Goal: Check status: Check status

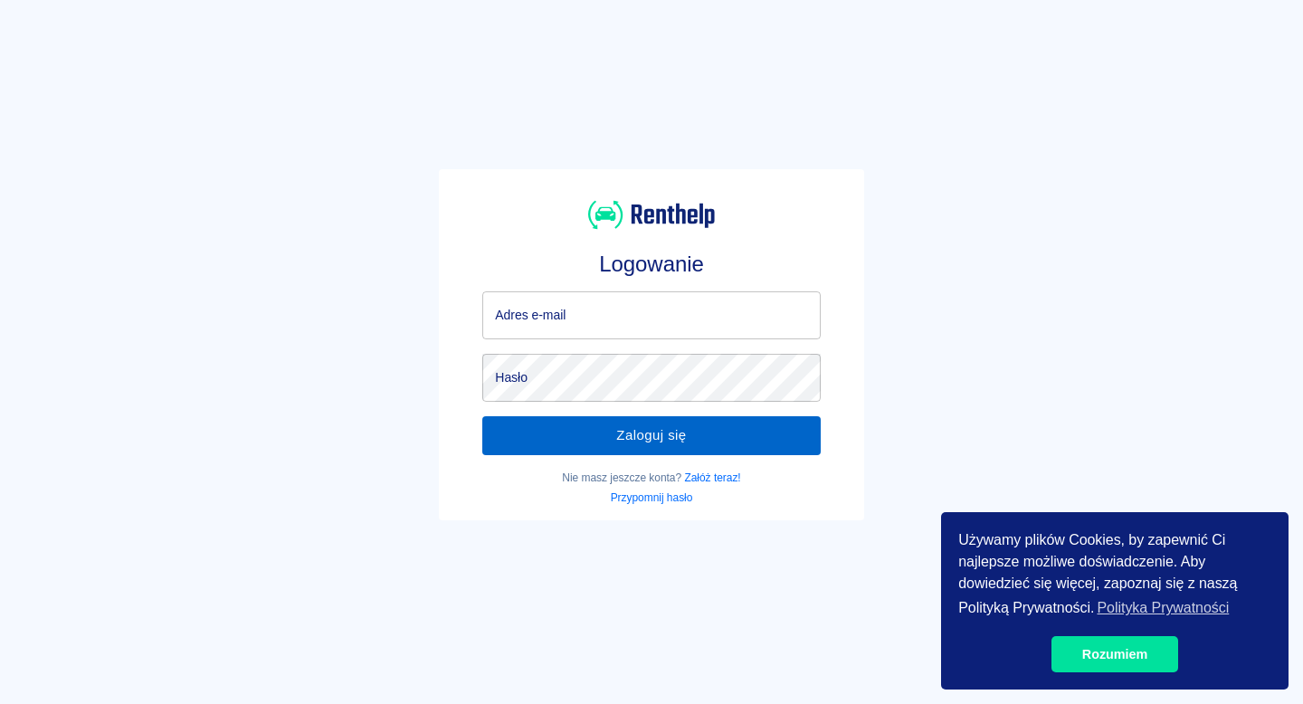
type input "[EMAIL_ADDRESS][DOMAIN_NAME]"
click at [634, 450] on button "Zaloguj się" at bounding box center [650, 435] width 337 height 38
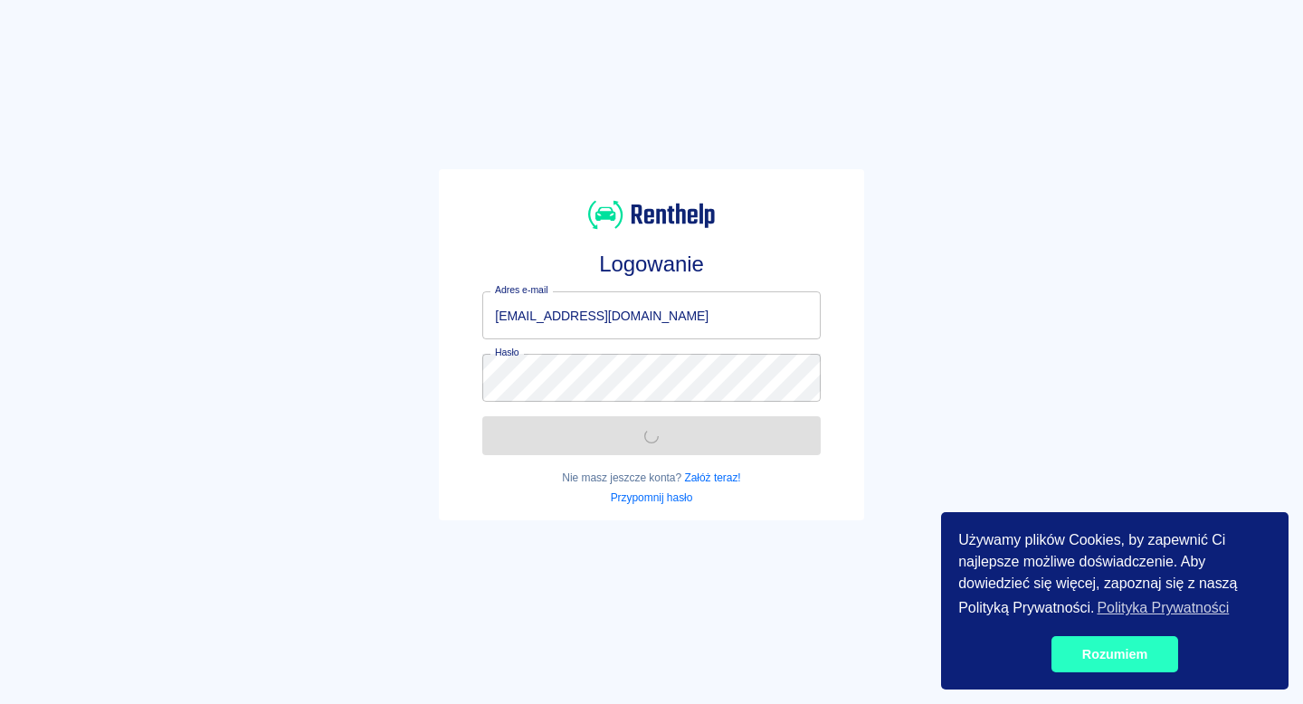
click at [1126, 652] on link "Rozumiem" at bounding box center [1114, 654] width 127 height 36
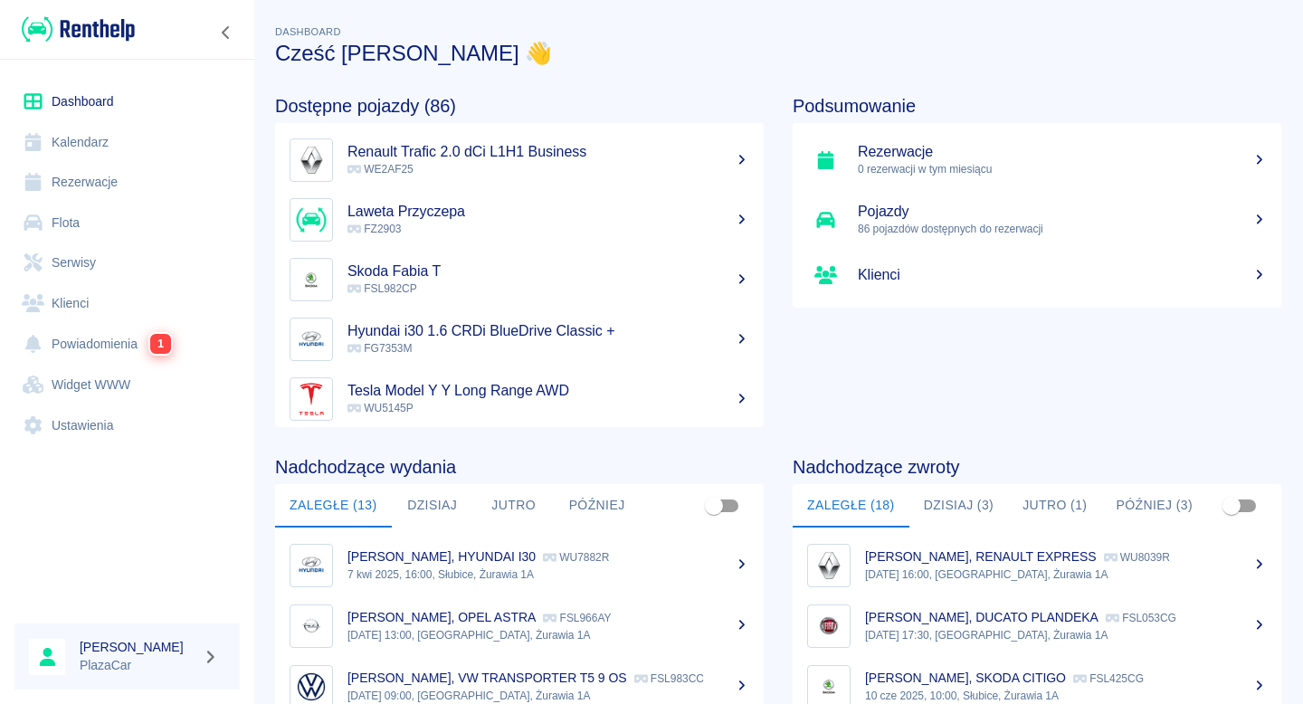
click at [132, 228] on link "Flota" at bounding box center [126, 223] width 225 height 41
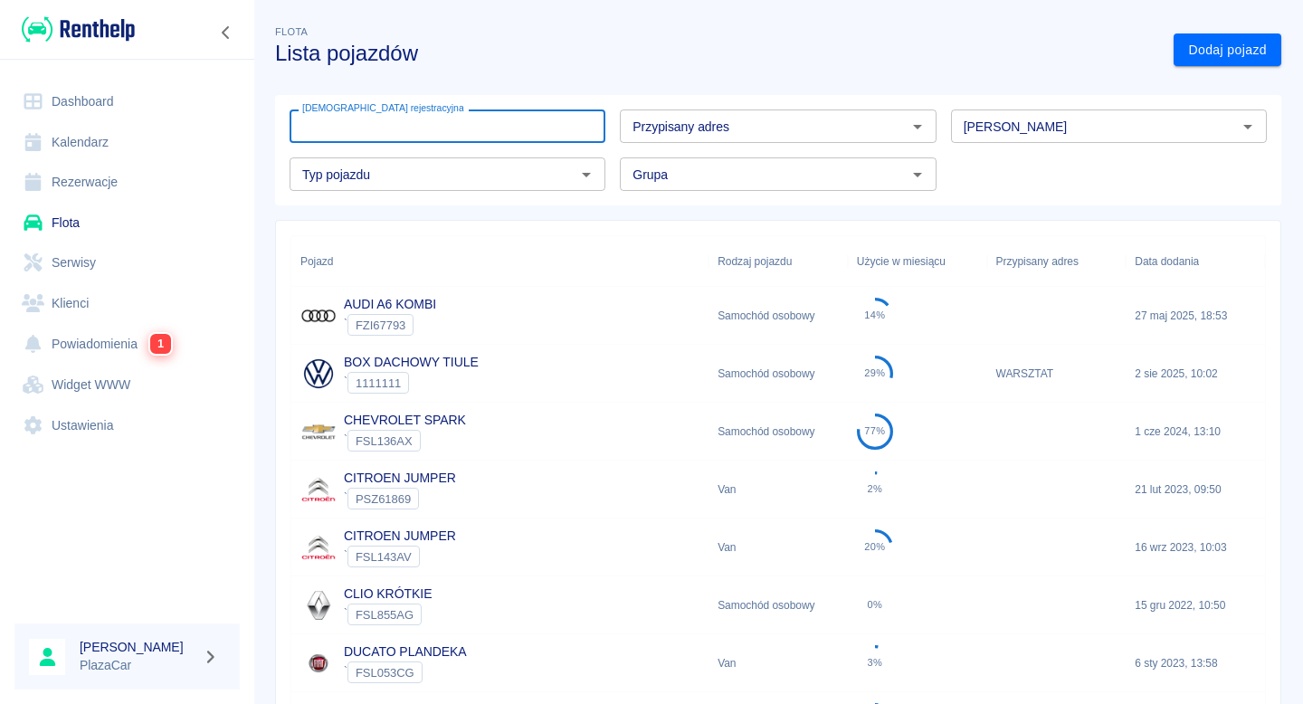
click at [365, 133] on input "[DEMOGRAPHIC_DATA] rejestracyjna" at bounding box center [447, 125] width 316 height 33
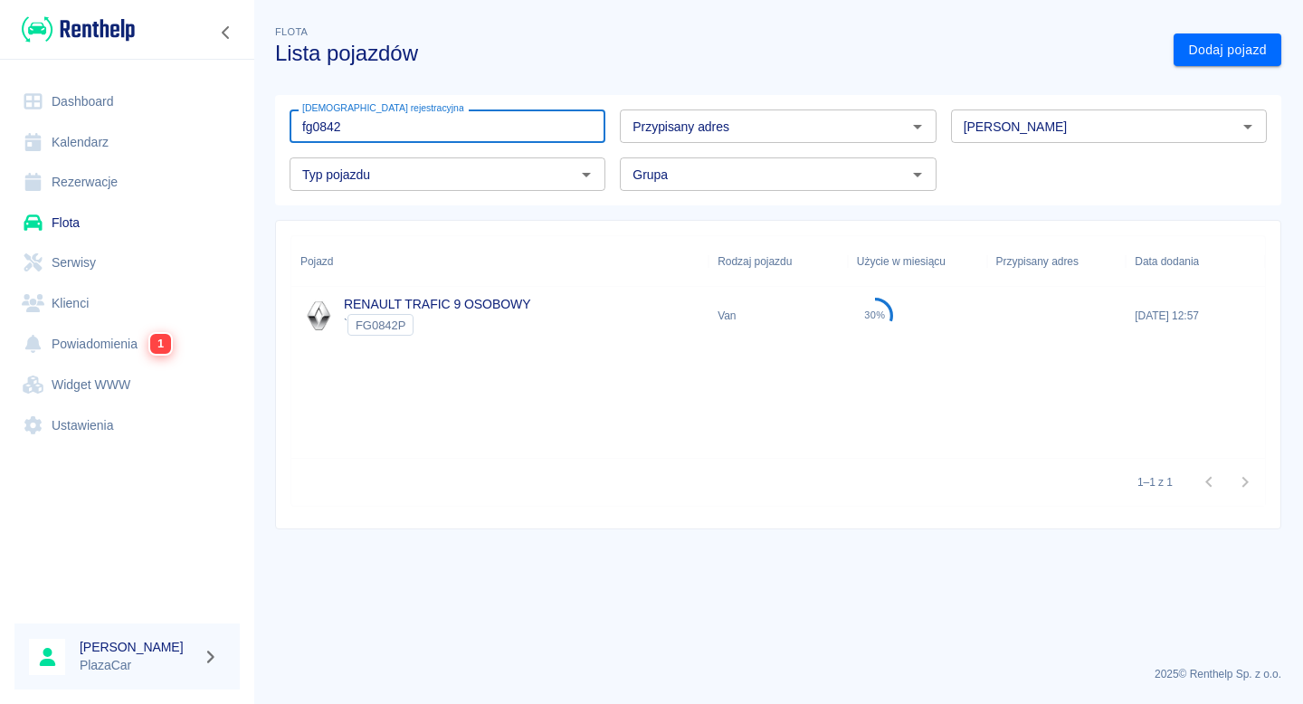
type input "fg0842"
click at [498, 289] on div "RENAULT TRAFIC 9 OSOBOWY ` FG0842P" at bounding box center [499, 316] width 417 height 58
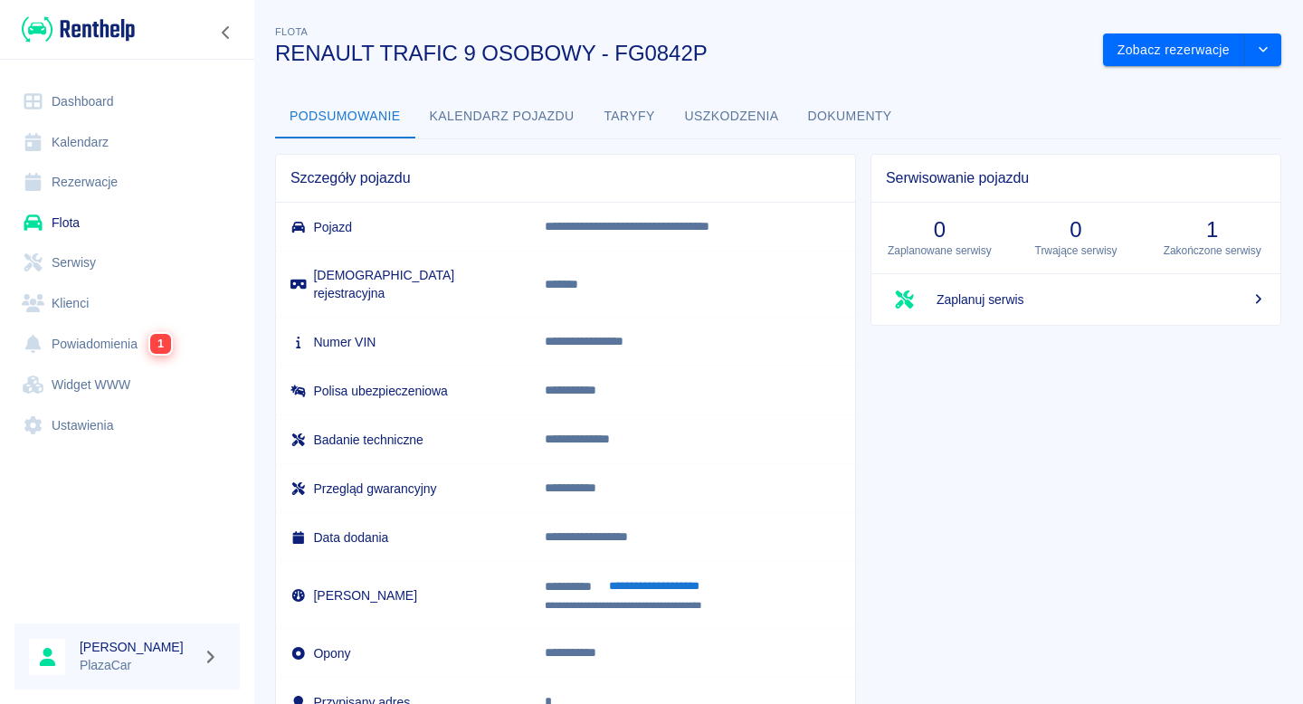
click at [820, 116] on button "Dokumenty" at bounding box center [849, 116] width 113 height 43
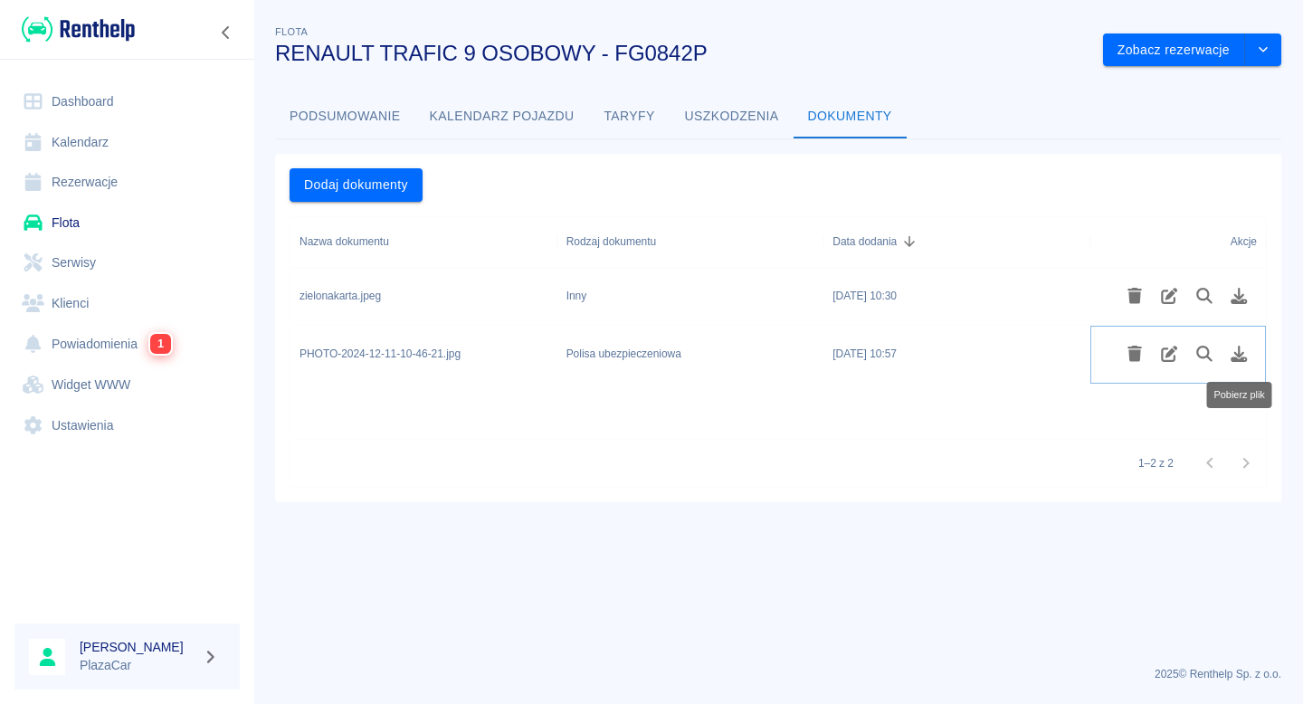
click at [1237, 353] on icon "Pobierz plik" at bounding box center [1239, 354] width 16 height 16
click at [135, 190] on link "Rezerwacje" at bounding box center [126, 182] width 225 height 41
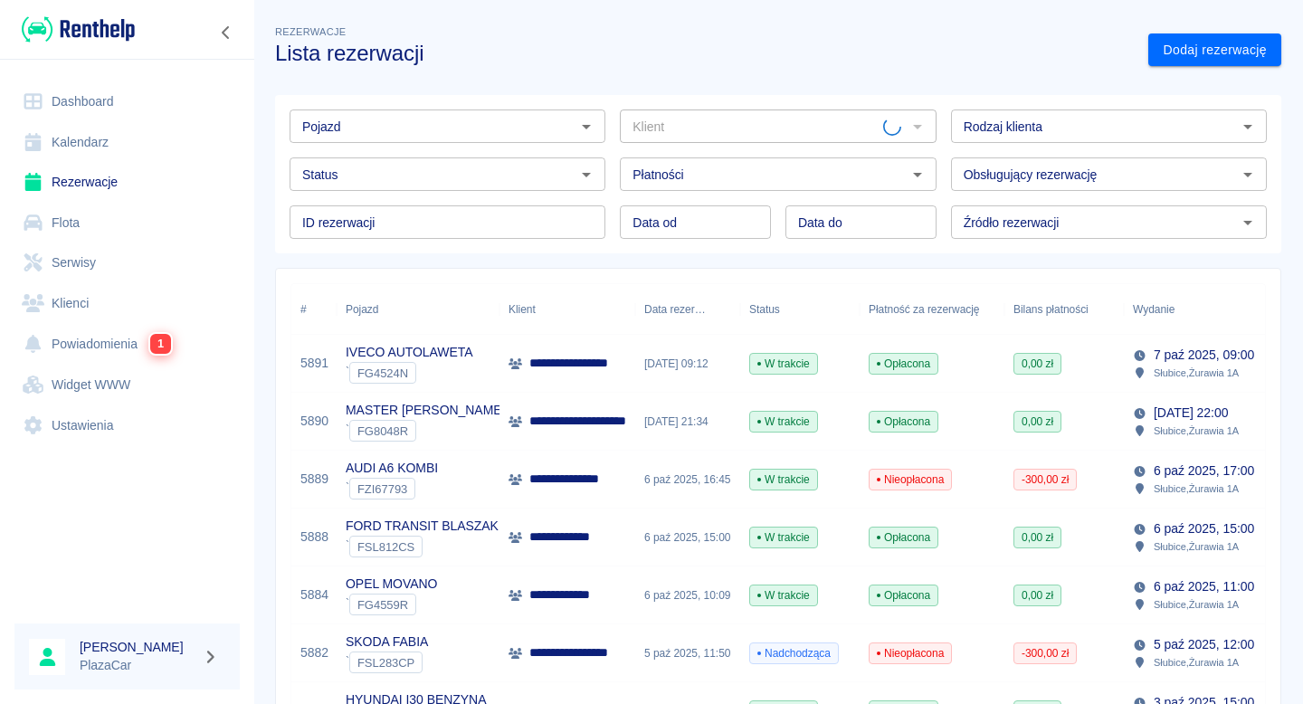
click at [380, 130] on input "Pojazd" at bounding box center [432, 126] width 275 height 23
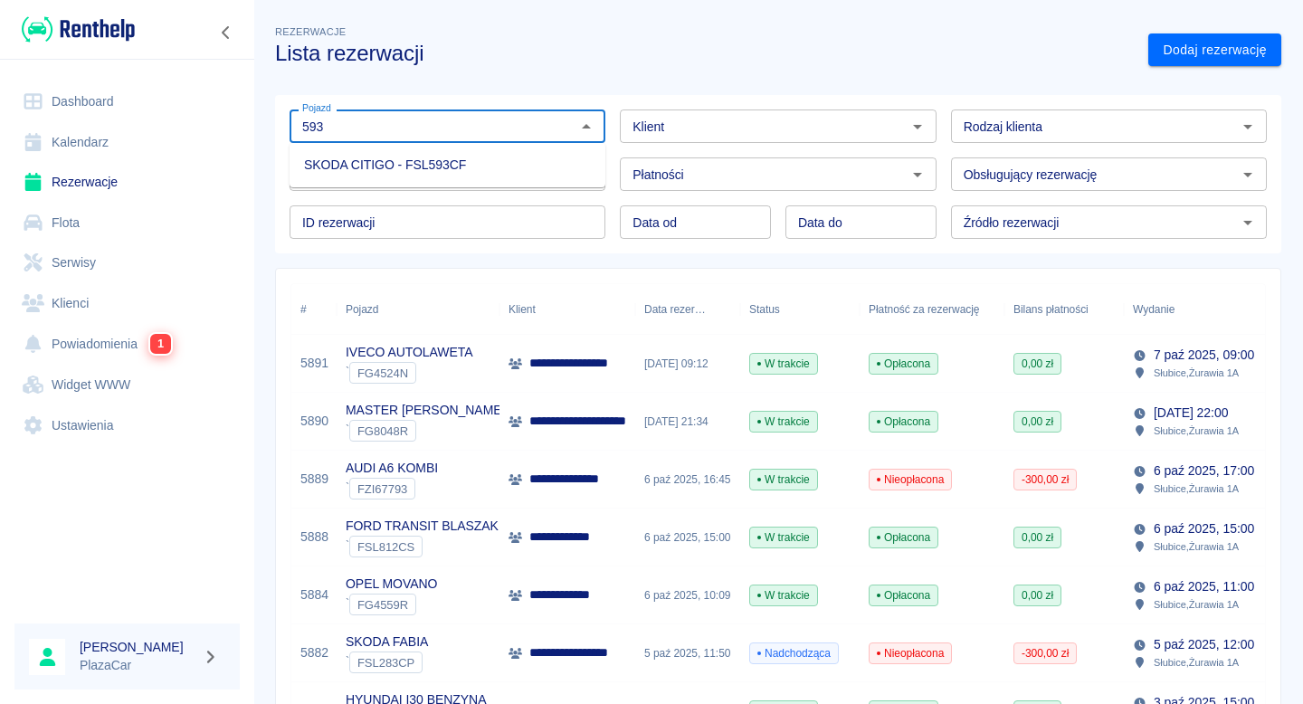
click at [402, 178] on li "SKODA CITIGO - FSL593CF" at bounding box center [447, 165] width 316 height 30
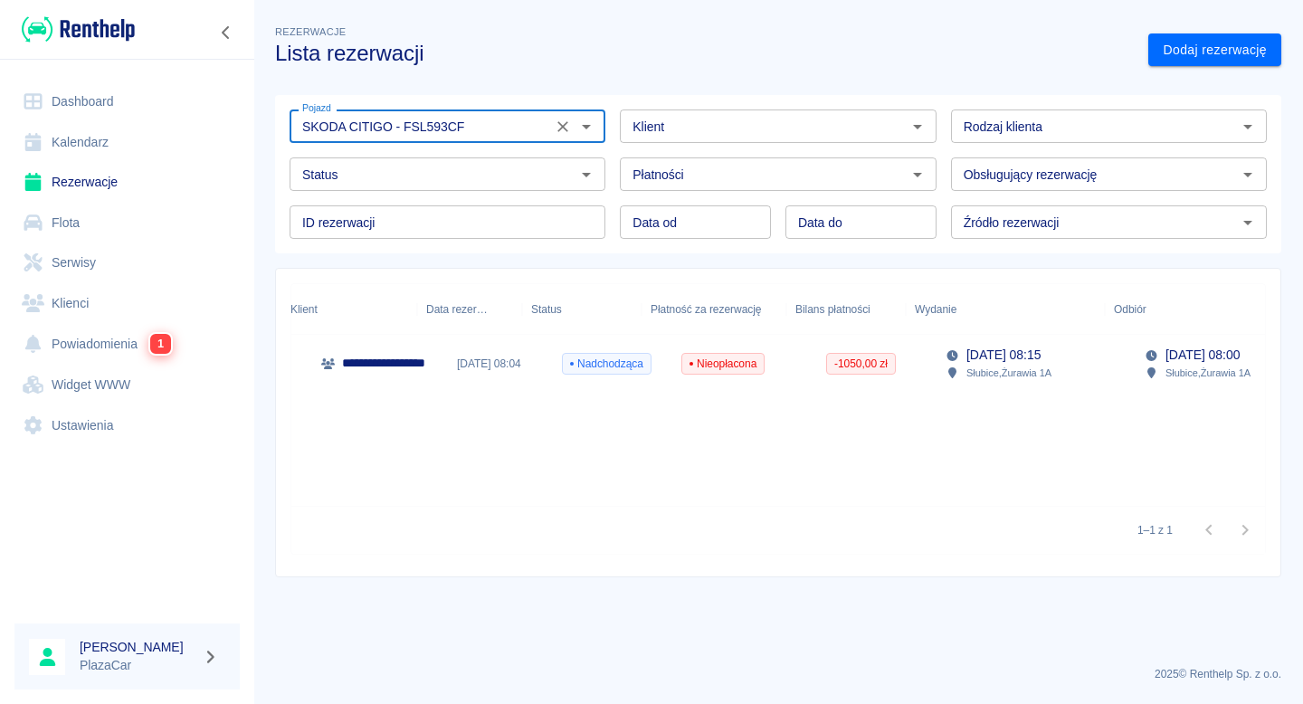
scroll to position [0, 257]
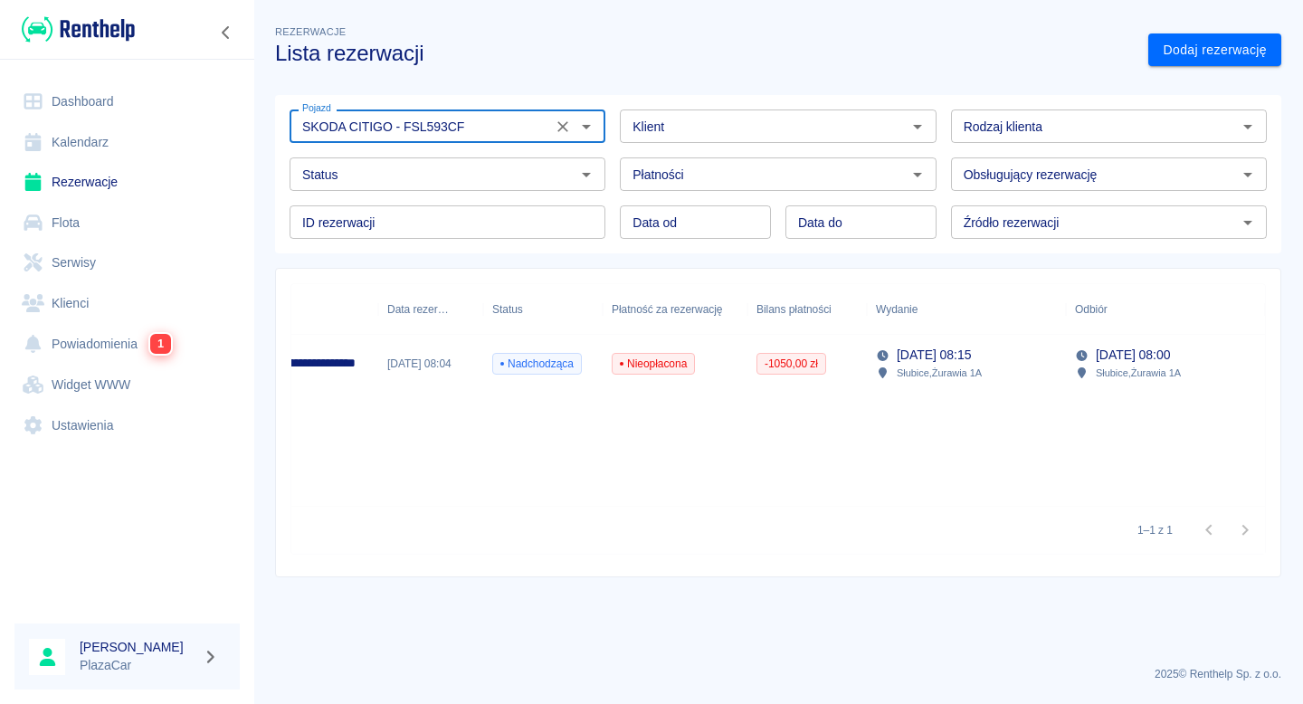
type input "SKODA CITIGO - FSL593CF"
click at [585, 356] on div "Nadchodząca" at bounding box center [542, 364] width 119 height 58
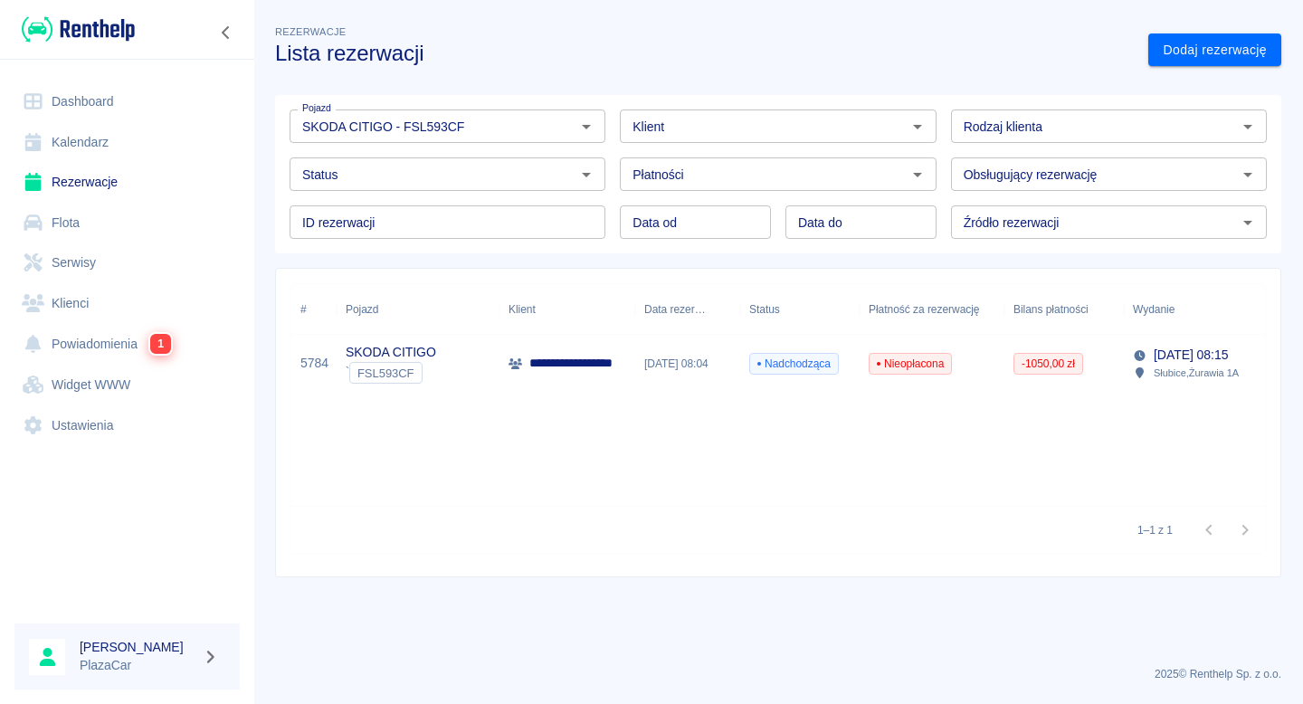
click at [514, 185] on div "Status" at bounding box center [447, 173] width 316 height 33
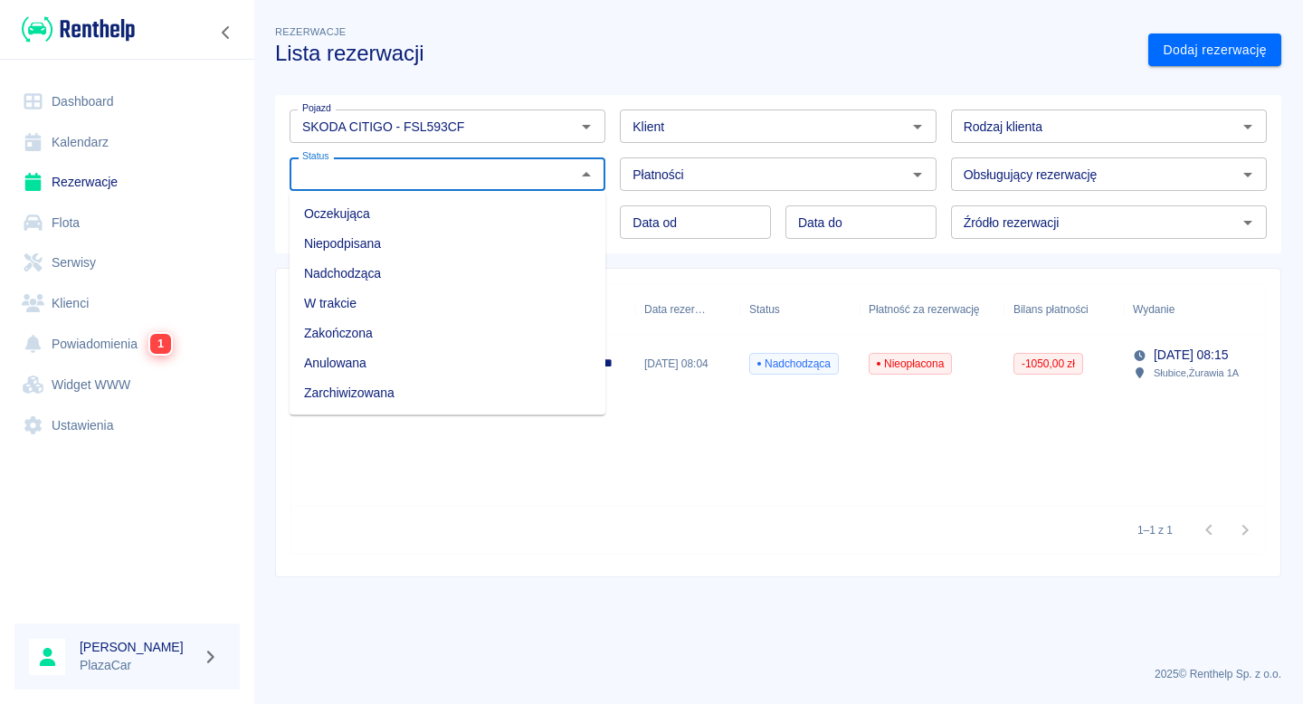
click at [448, 386] on li "Zarchiwizowana" at bounding box center [447, 393] width 316 height 30
type input "Zarchiwizowana"
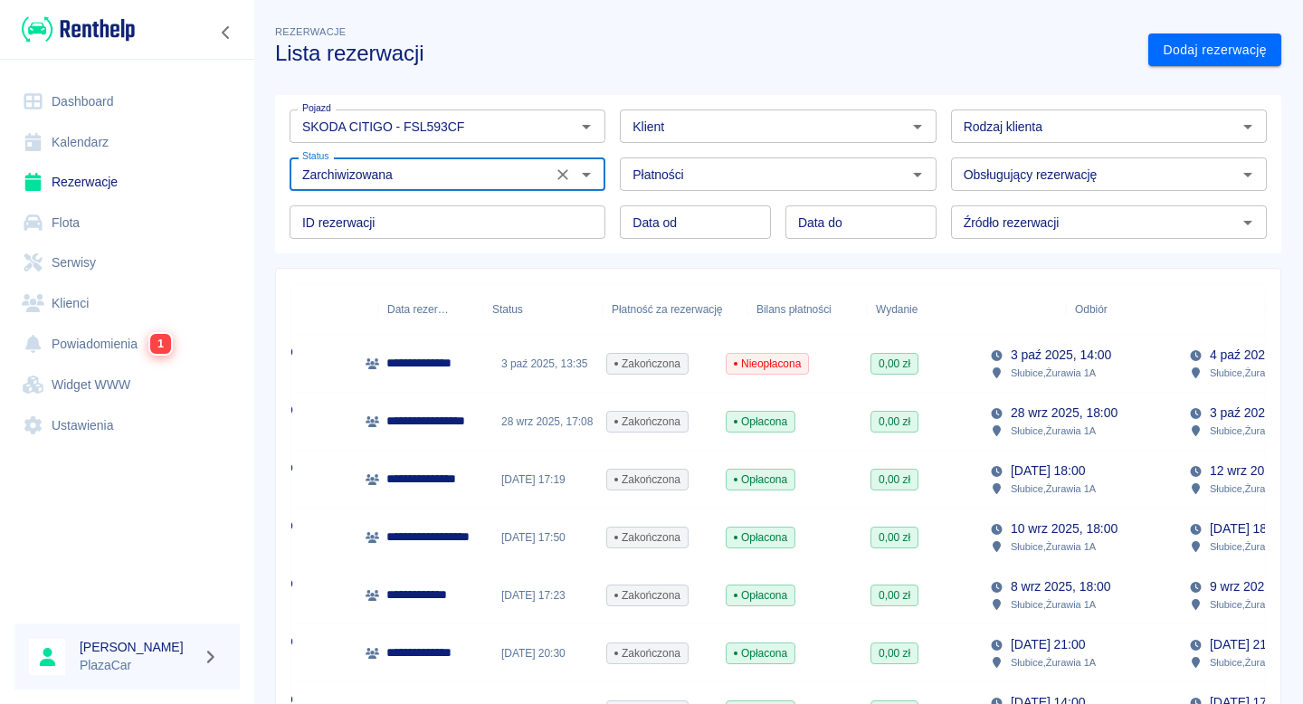
scroll to position [0, 257]
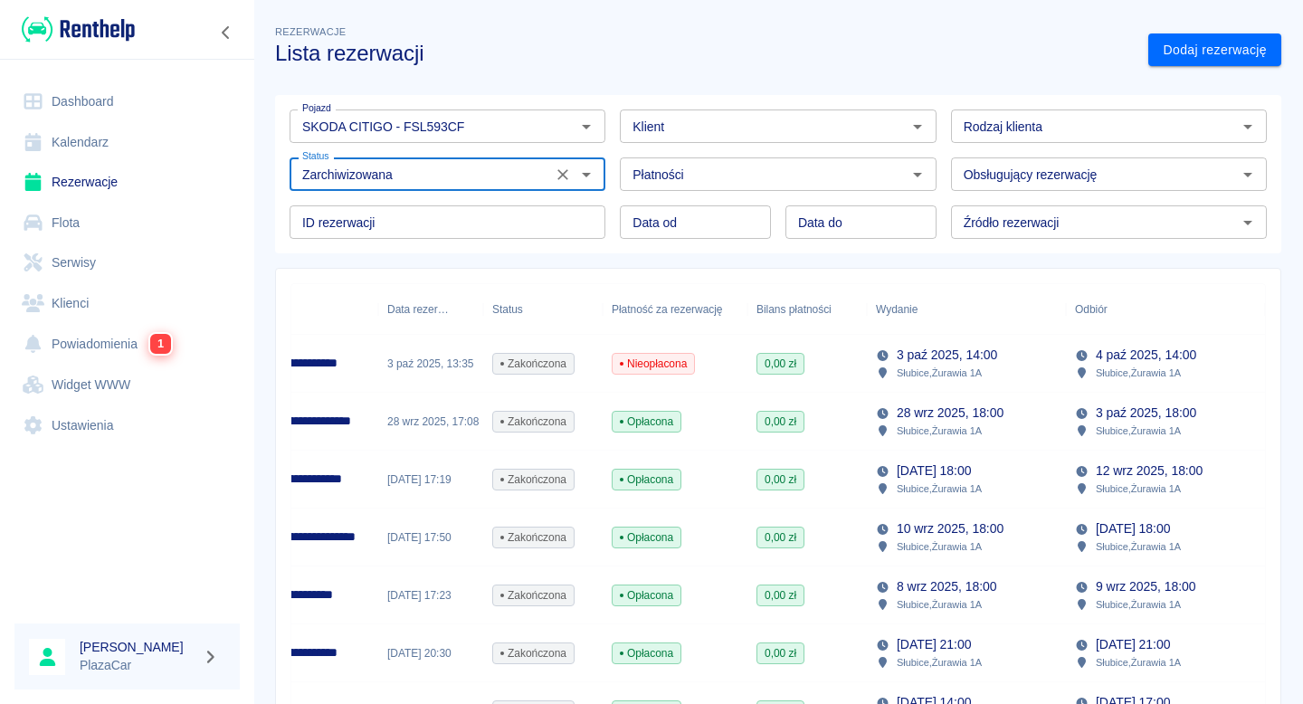
click at [465, 426] on div "28 wrz 2025, 17:08" at bounding box center [430, 422] width 105 height 58
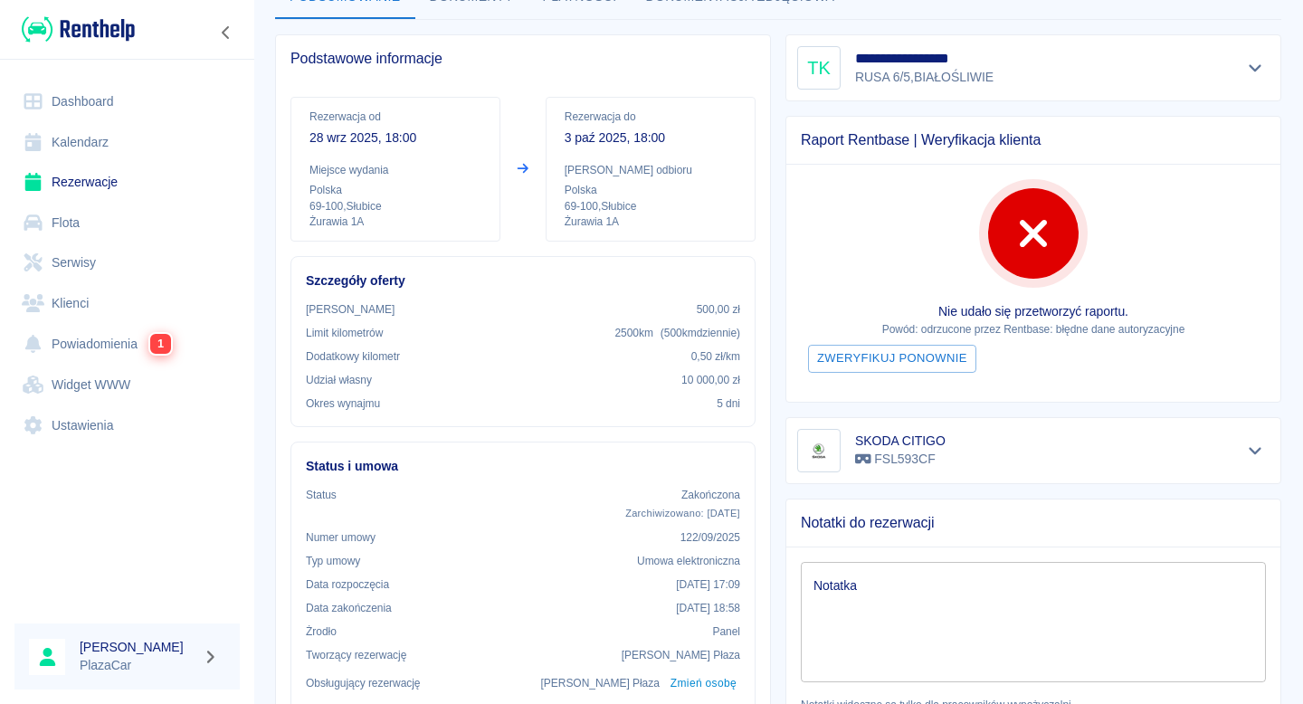
scroll to position [335, 0]
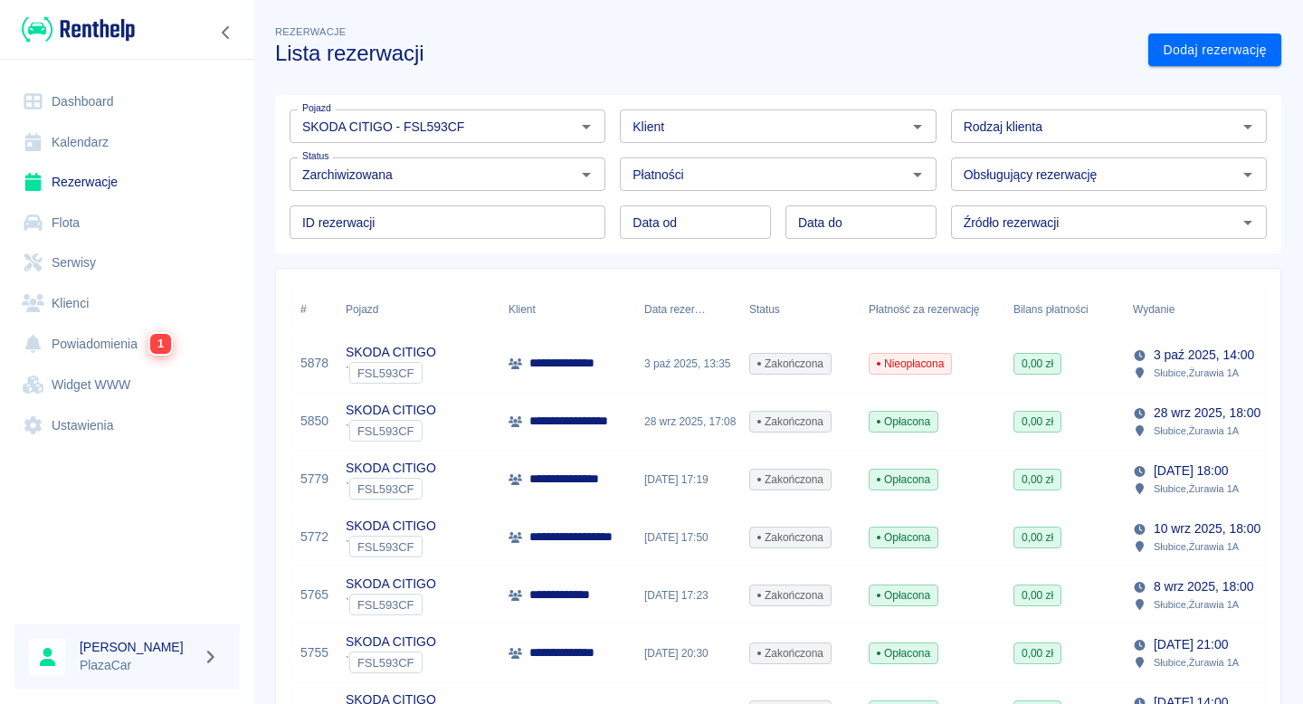
click at [147, 213] on link "Flota" at bounding box center [126, 223] width 225 height 41
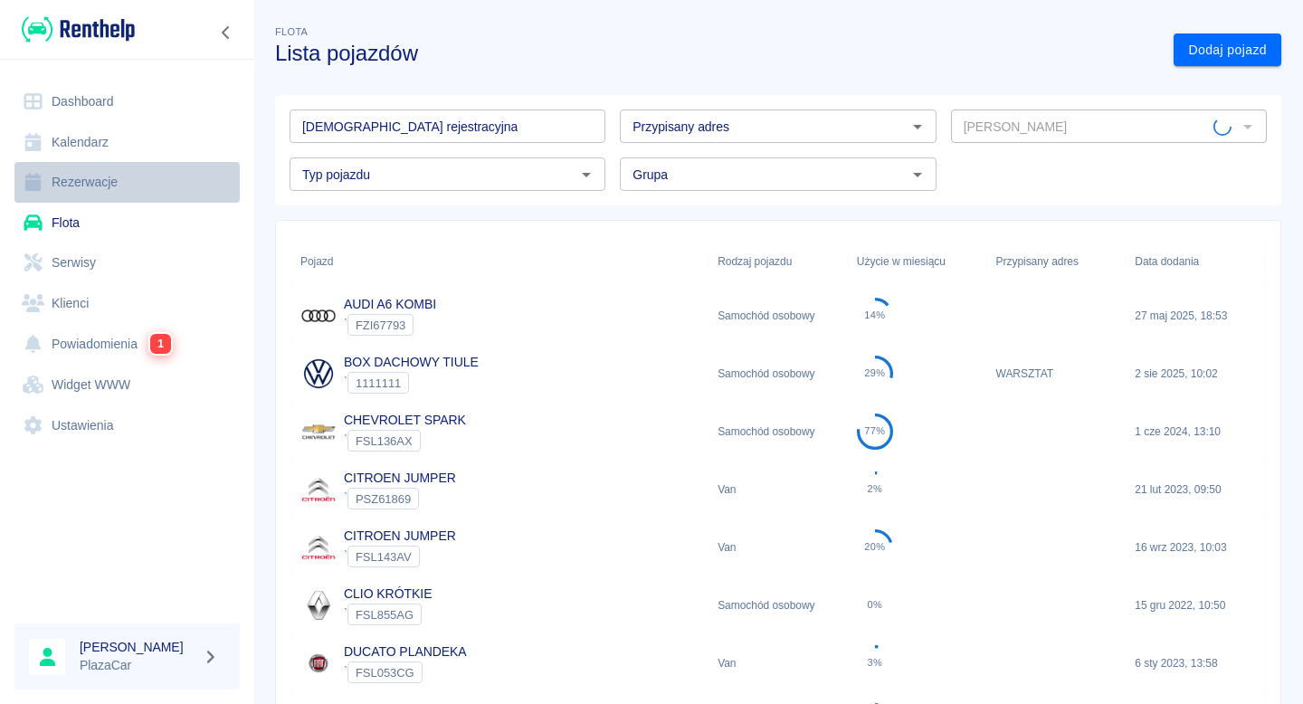
click at [159, 184] on link "Rezerwacje" at bounding box center [126, 182] width 225 height 41
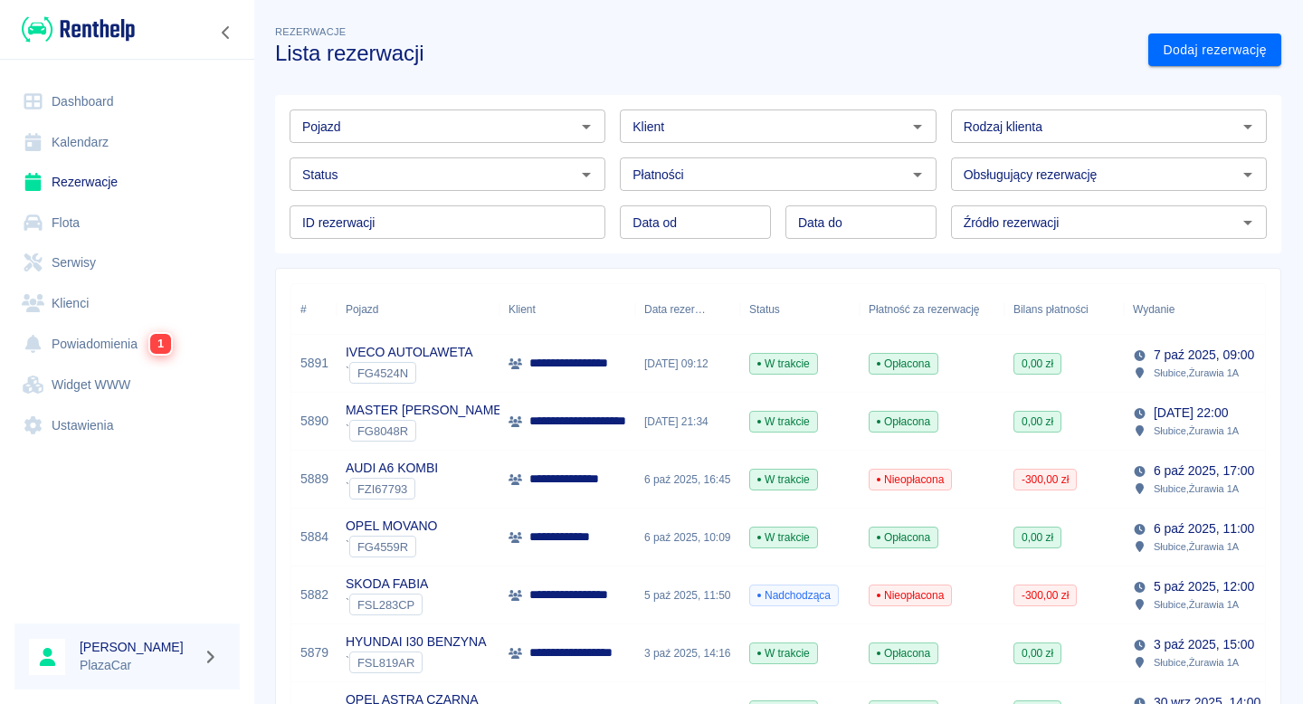
click at [443, 135] on input "Pojazd" at bounding box center [432, 126] width 275 height 23
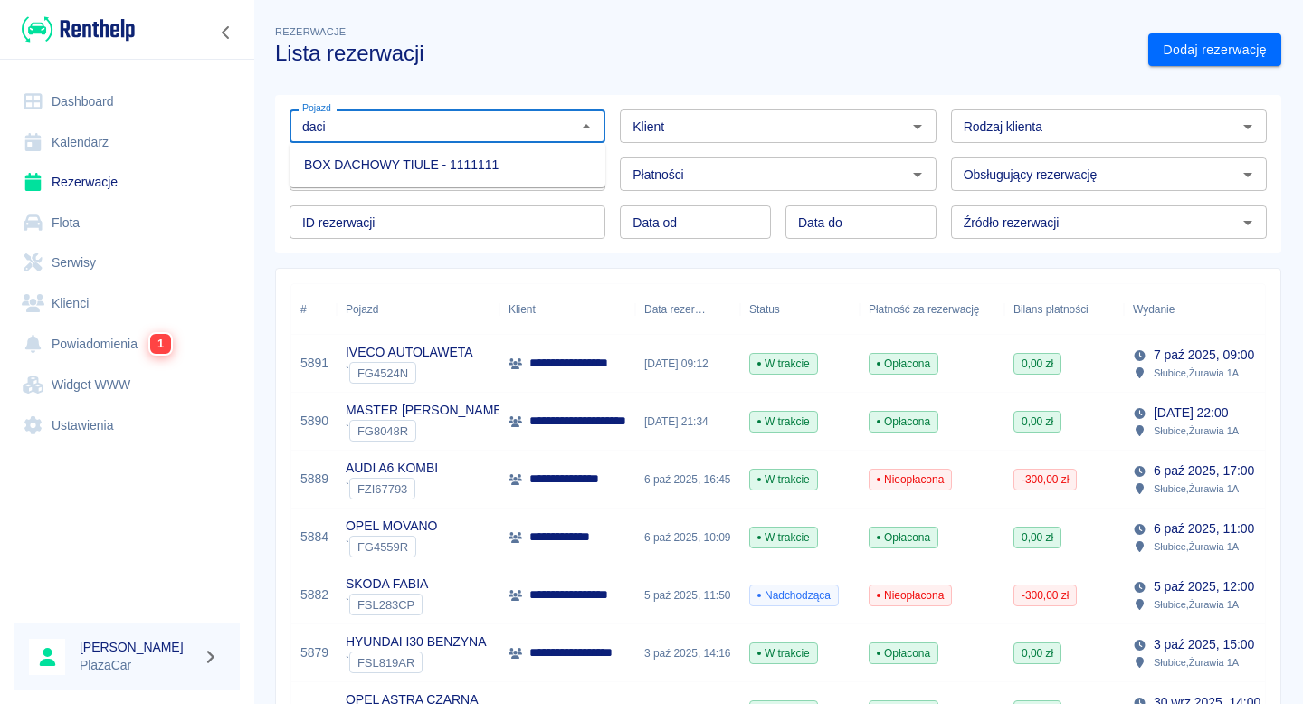
type input "dacia"
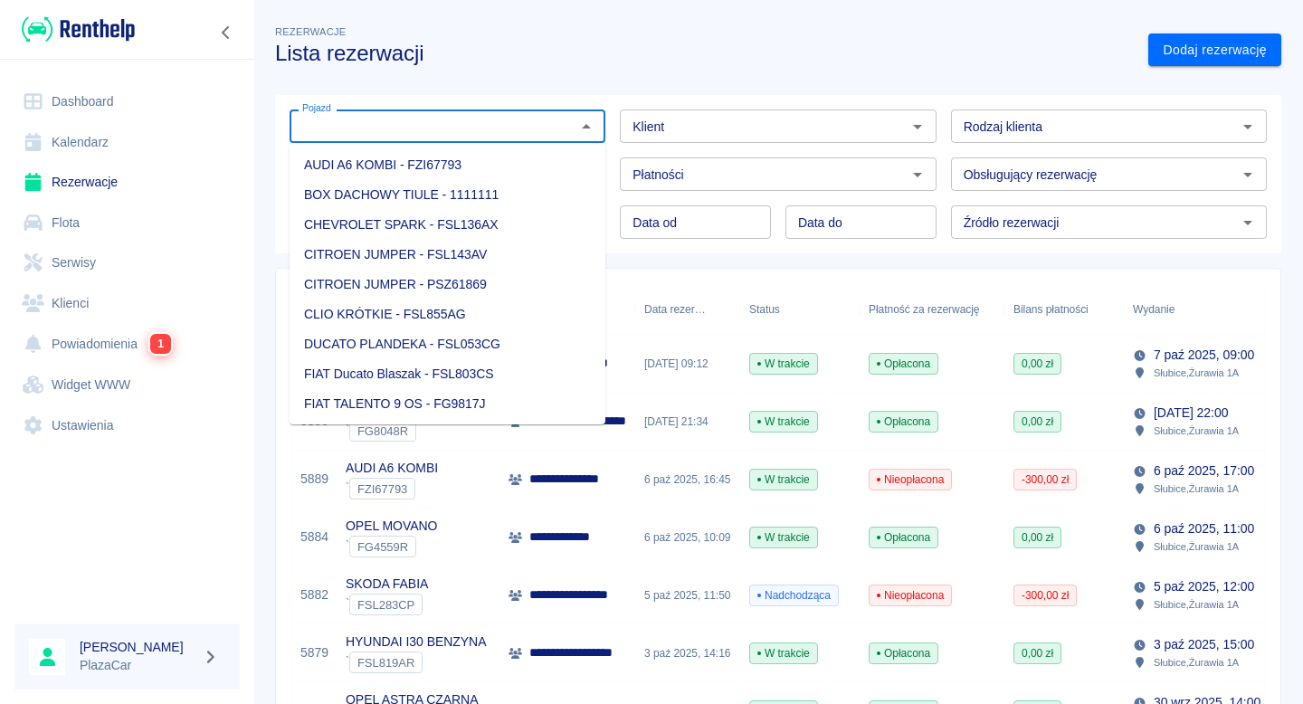
click at [561, 81] on div "Pojazd Pojazd Klient Klient Rodzaj klienta Rodzaj klienta Status Status Płatnoś…" at bounding box center [771, 167] width 1020 height 173
